Goal: Information Seeking & Learning: Learn about a topic

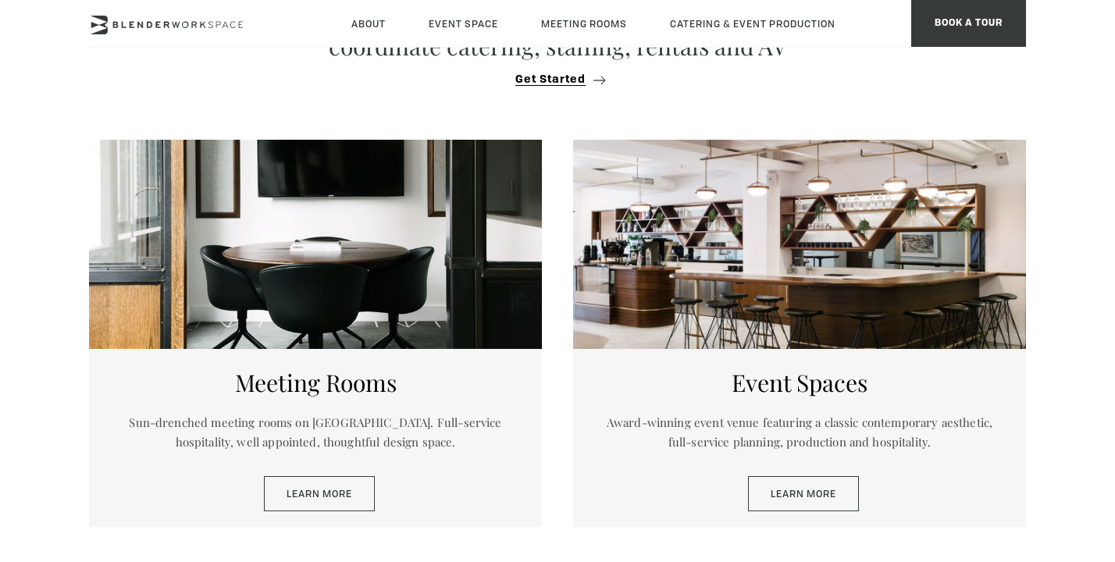
scroll to position [679, 0]
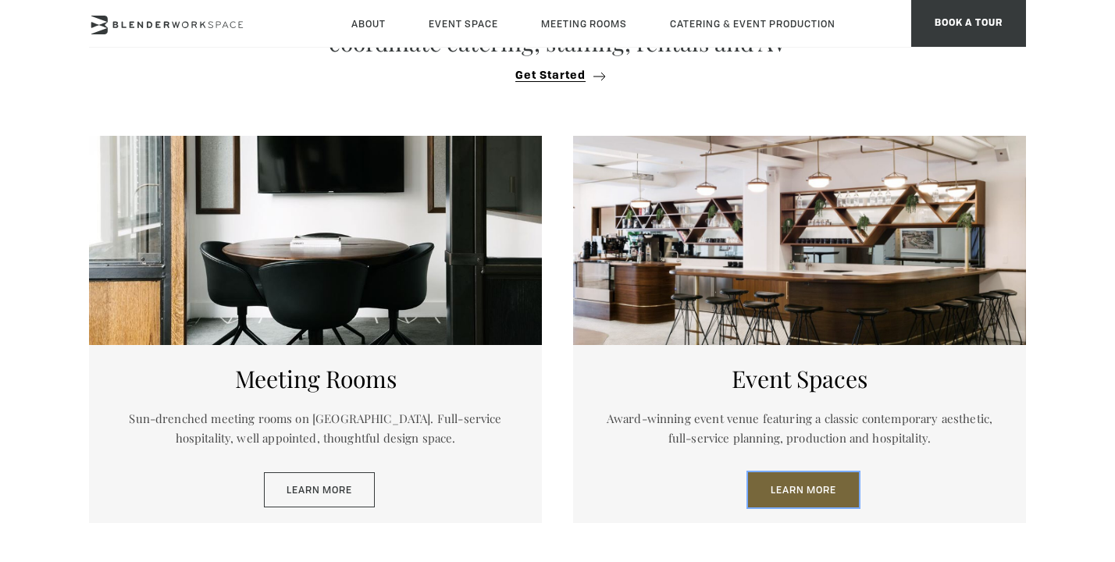
click at [788, 480] on link "Learn More" at bounding box center [803, 490] width 111 height 36
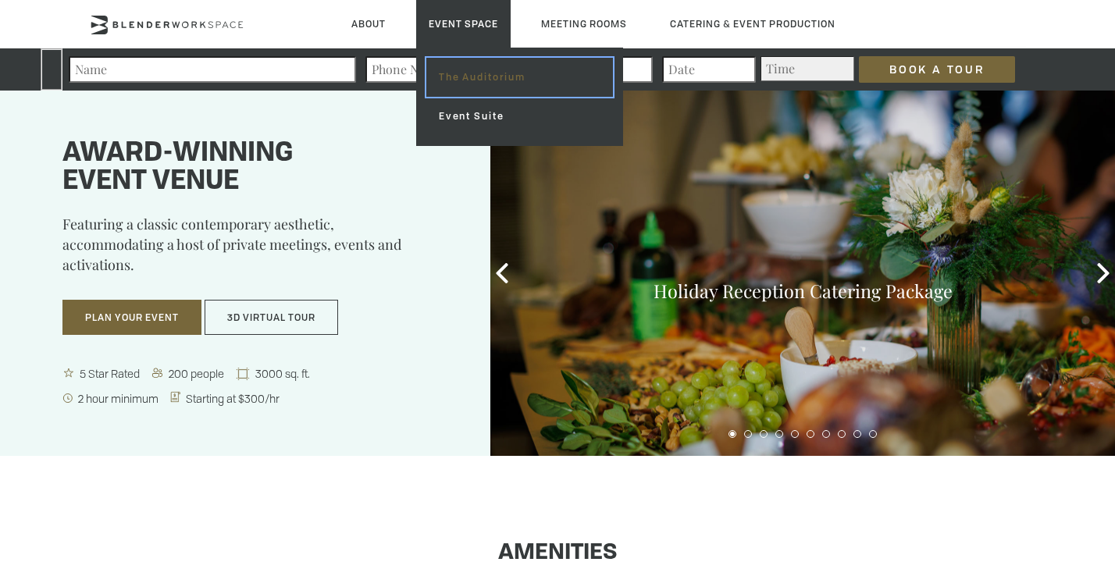
click at [476, 87] on link "The Auditorium" at bounding box center [519, 77] width 187 height 39
